Goal: Transaction & Acquisition: Download file/media

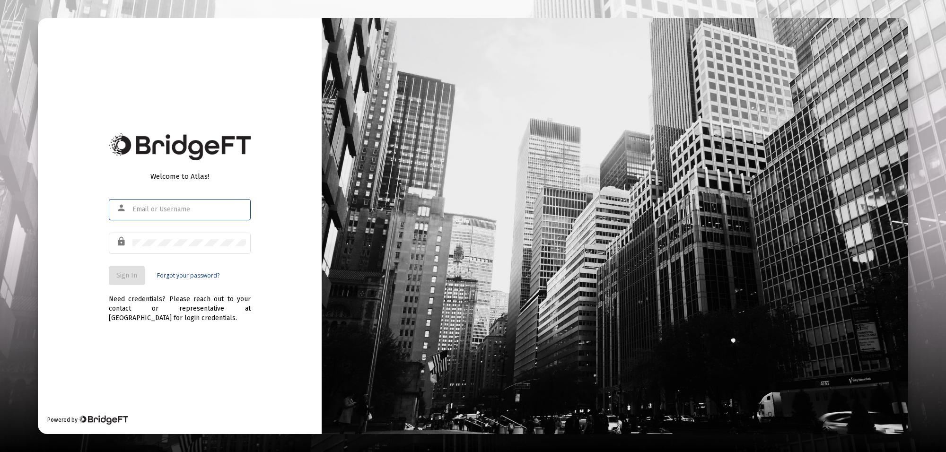
click at [176, 209] on input "text" at bounding box center [188, 210] width 113 height 8
type input "[PERSON_NAME][EMAIL_ADDRESS][PERSON_NAME][DOMAIN_NAME]"
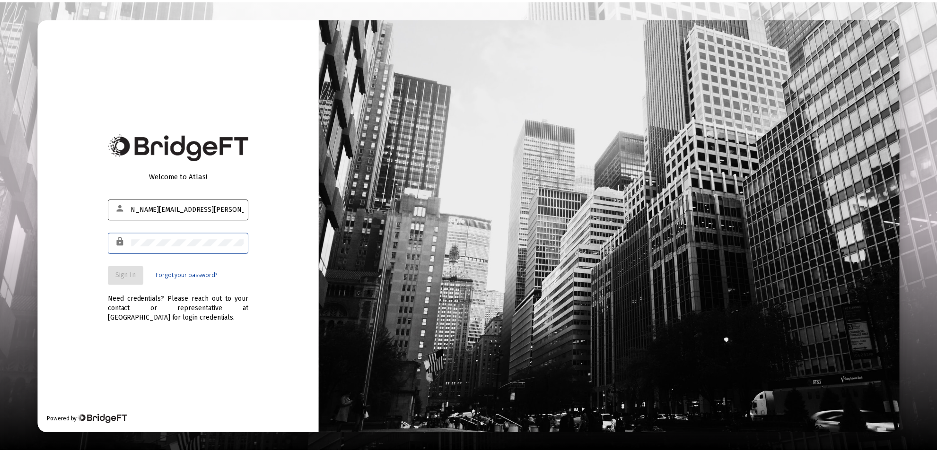
scroll to position [0, 0]
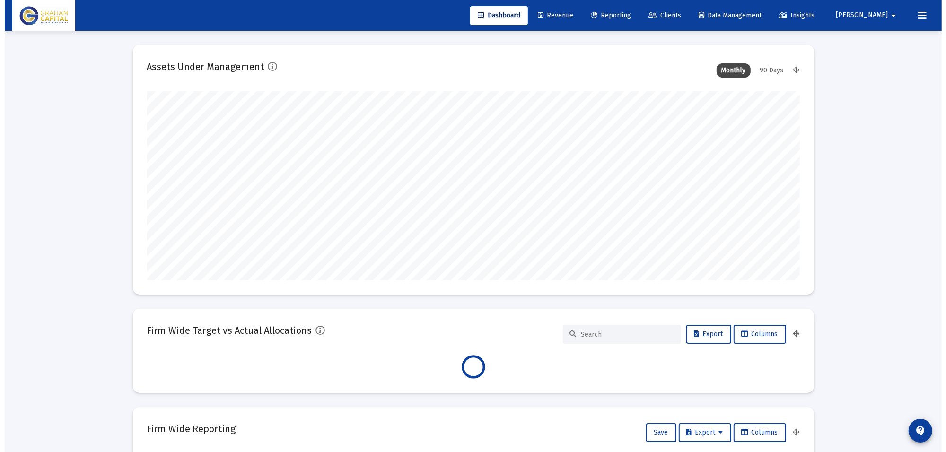
scroll to position [189, 351]
click at [626, 15] on span "Reporting" at bounding box center [606, 15] width 40 height 8
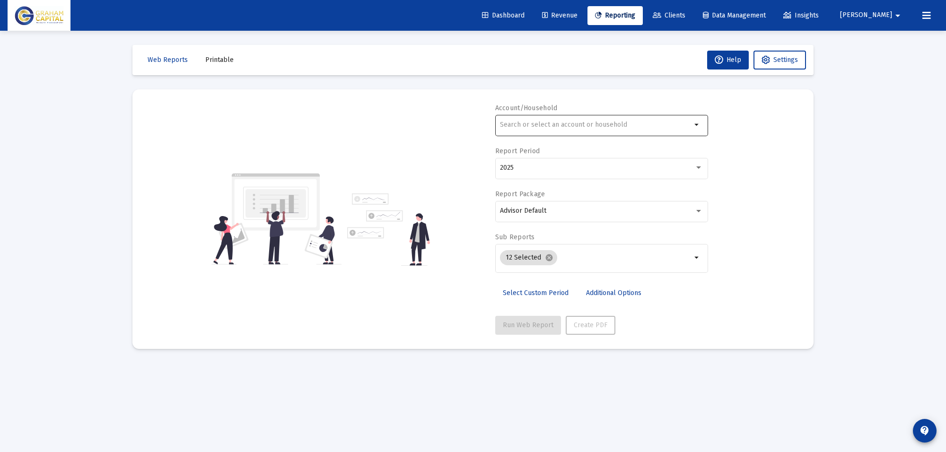
click at [538, 124] on input "text" at bounding box center [596, 125] width 192 height 8
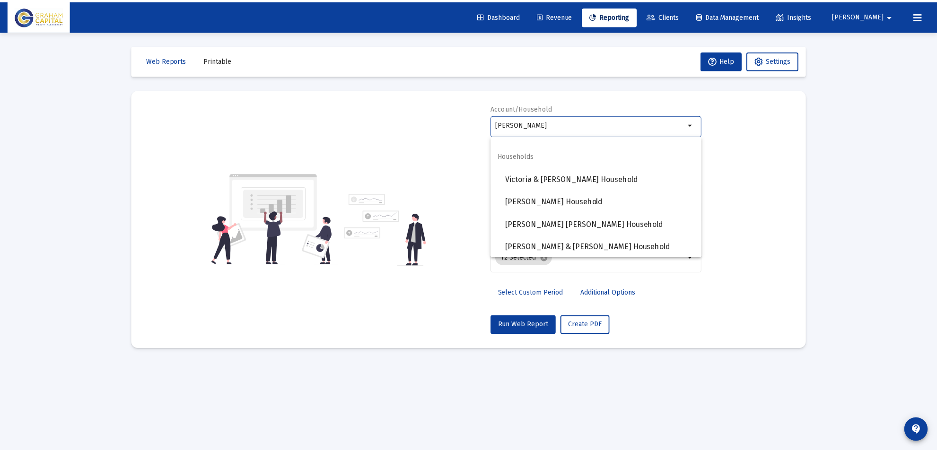
scroll to position [317, 0]
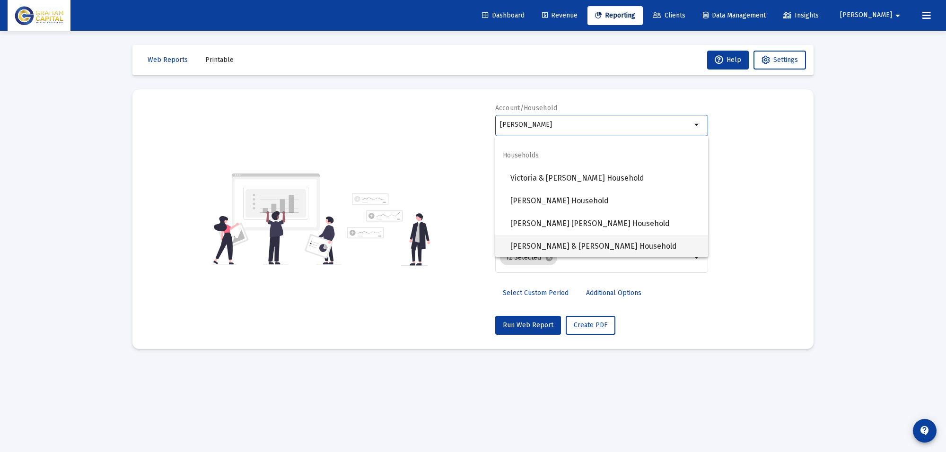
click at [584, 244] on span "[PERSON_NAME] & [PERSON_NAME] Household" at bounding box center [605, 246] width 190 height 23
type input "[PERSON_NAME] & [PERSON_NAME] Household"
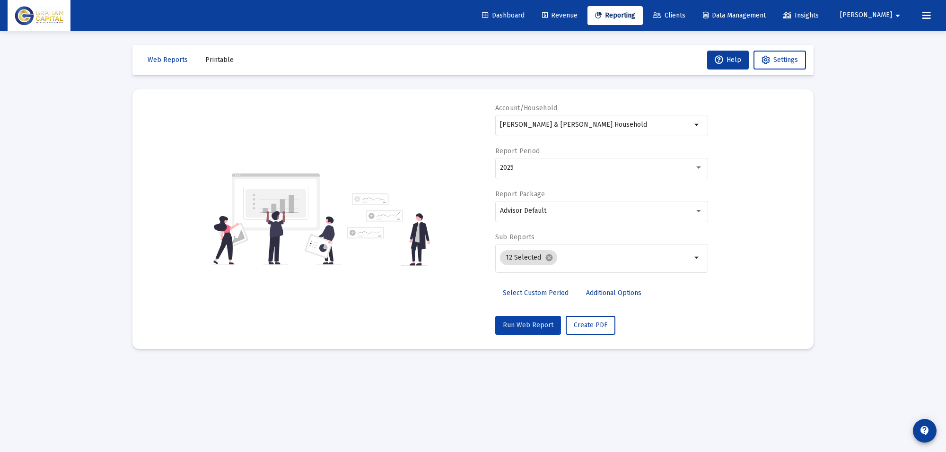
click at [525, 323] on span "Run Web Report" at bounding box center [528, 325] width 51 height 8
click at [592, 326] on span "Create PDF" at bounding box center [602, 325] width 34 height 8
select select "View all"
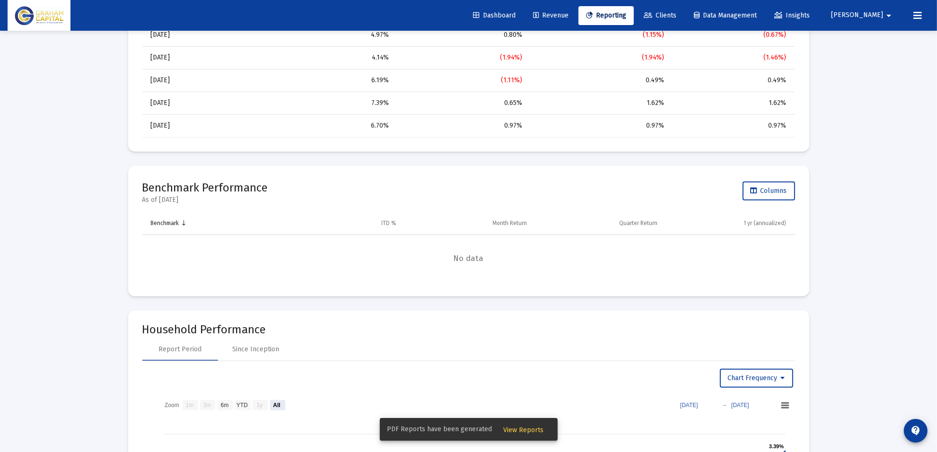
scroll to position [1064, 0]
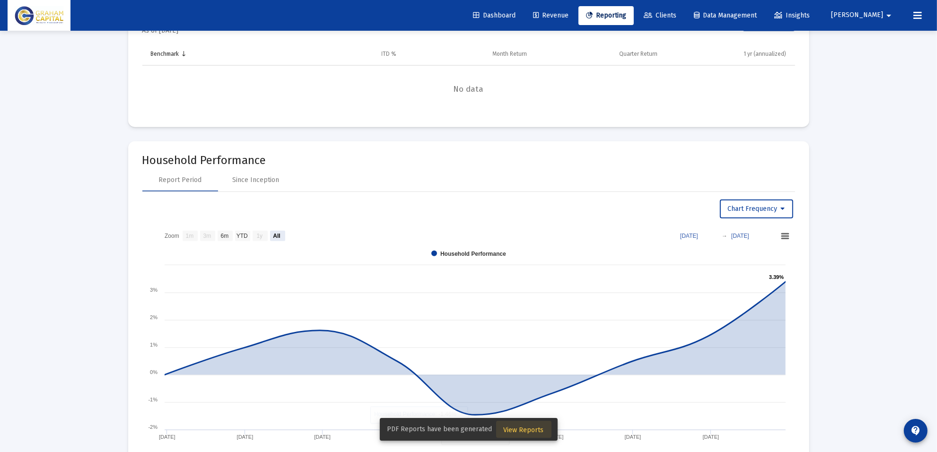
click at [523, 432] on span "View Reports" at bounding box center [524, 430] width 40 height 8
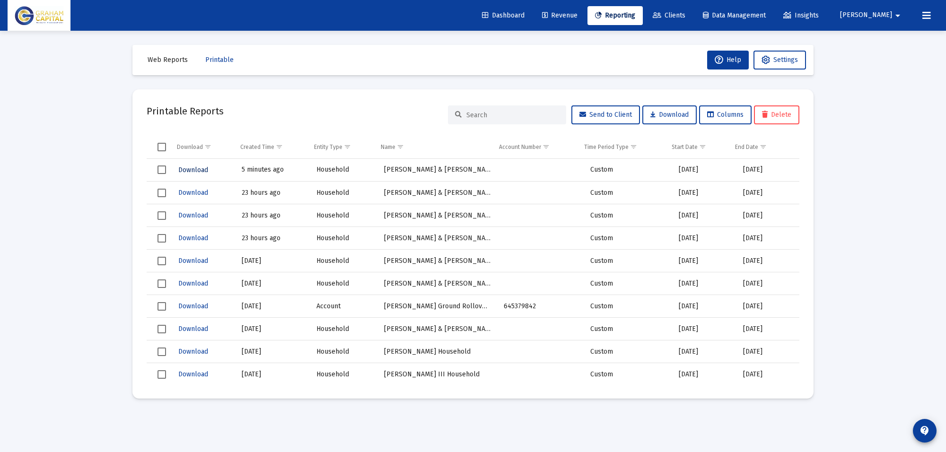
click at [190, 170] on span "Download" at bounding box center [193, 170] width 30 height 8
